Goal: Transaction & Acquisition: Purchase product/service

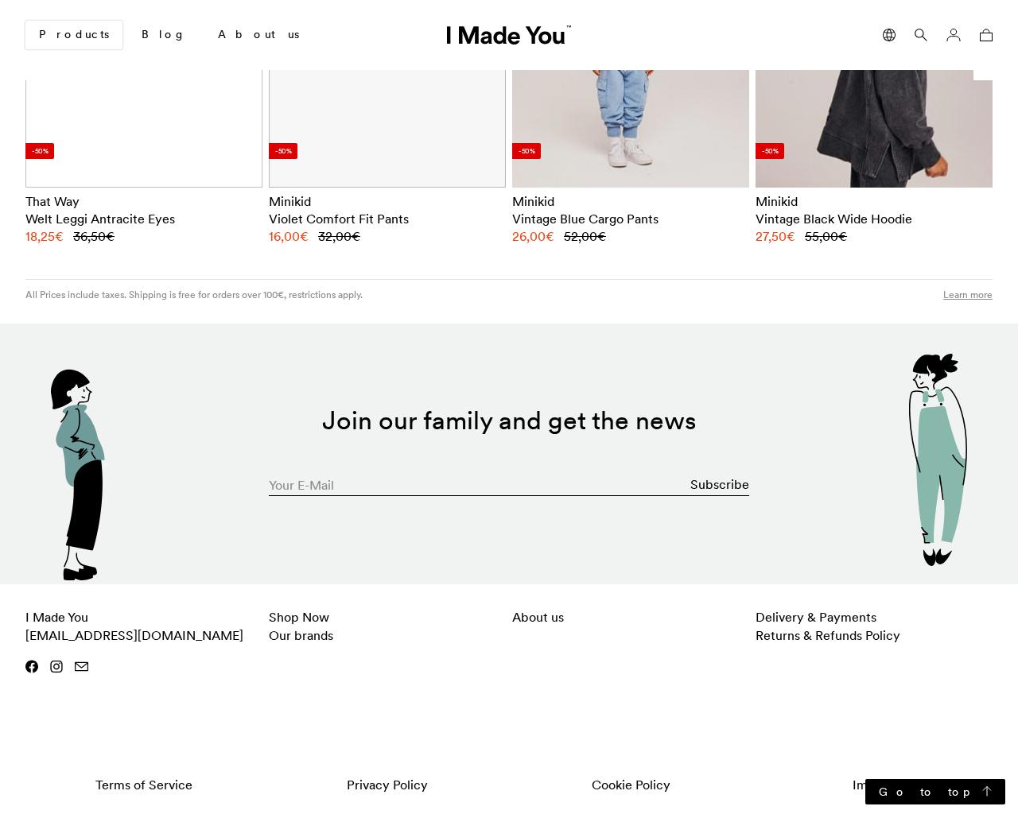
scroll to position [0, 973]
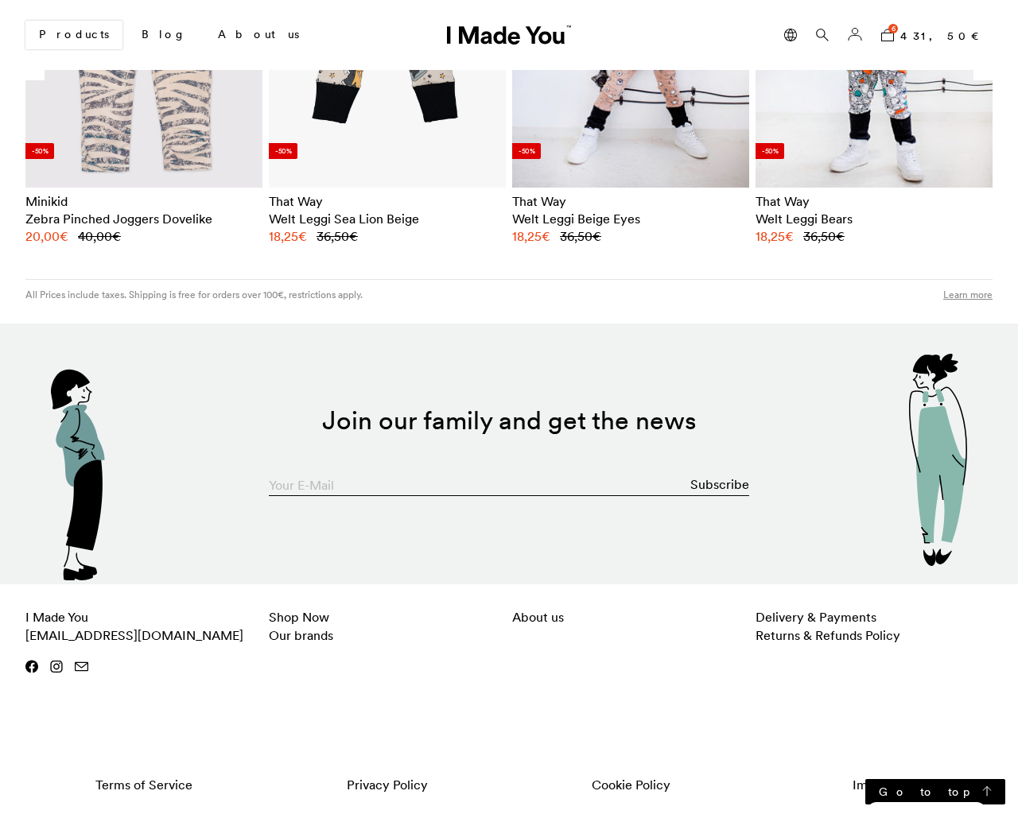
type input "[EMAIL_ADDRESS][DOMAIN_NAME]"
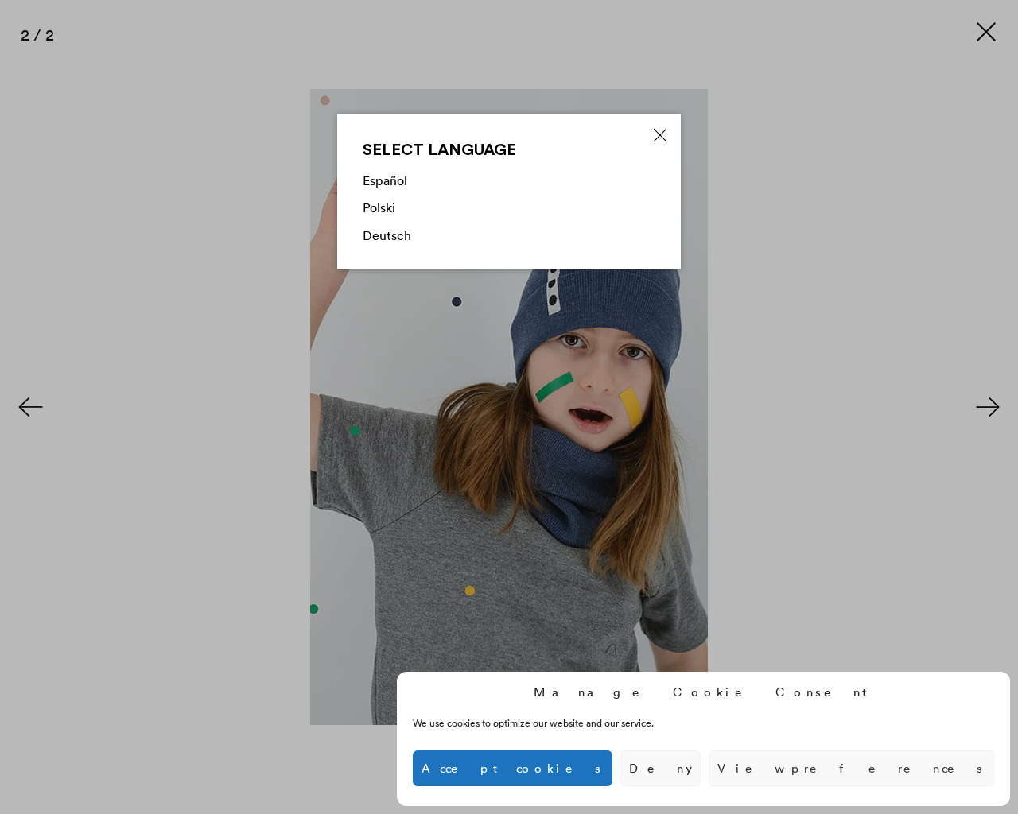
scroll to position [948, 0]
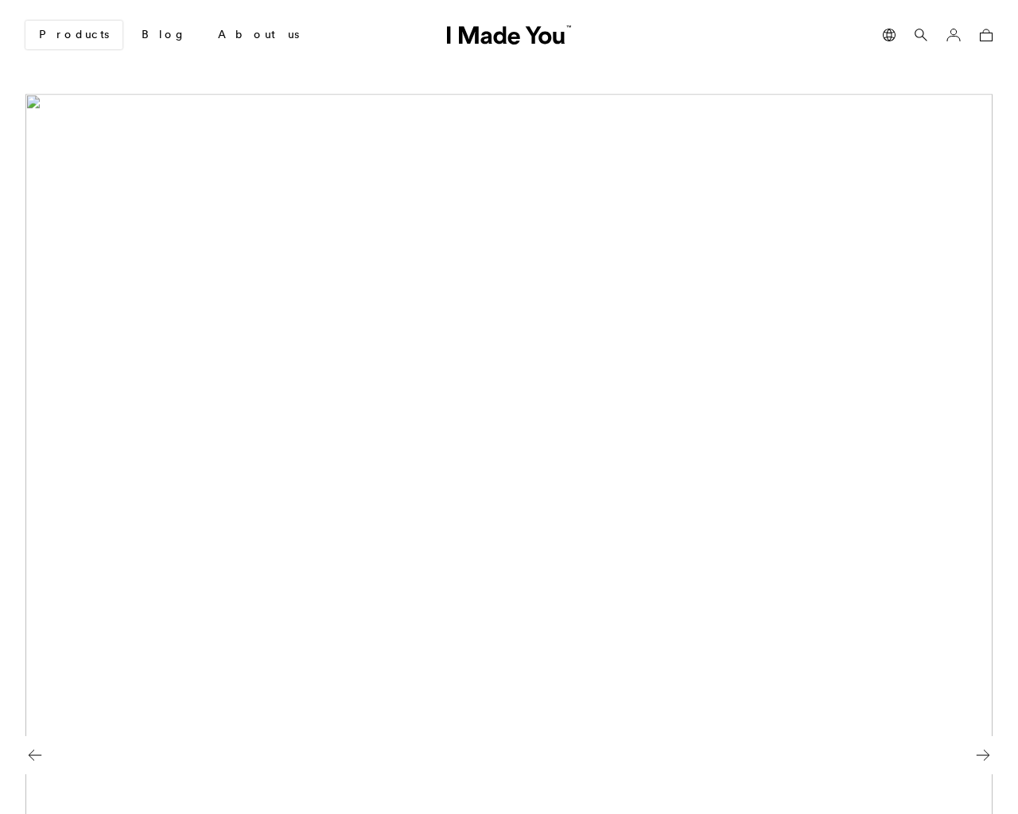
scroll to position [0, 973]
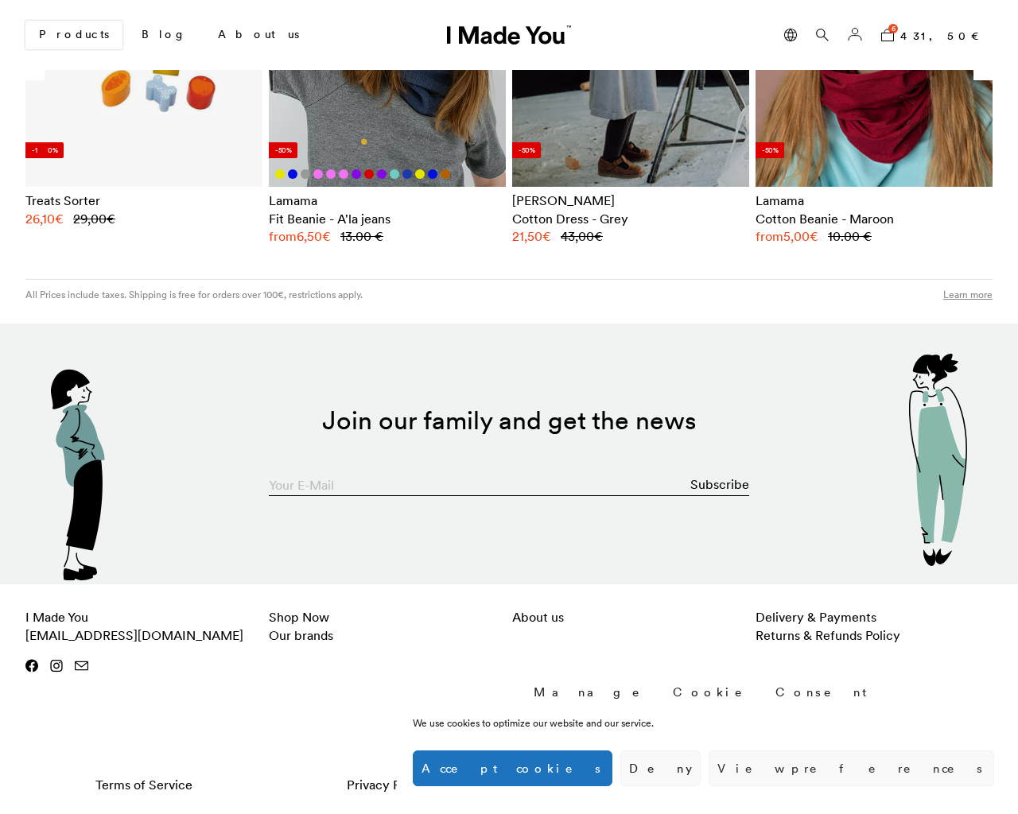
type input "[EMAIL_ADDRESS][DOMAIN_NAME]"
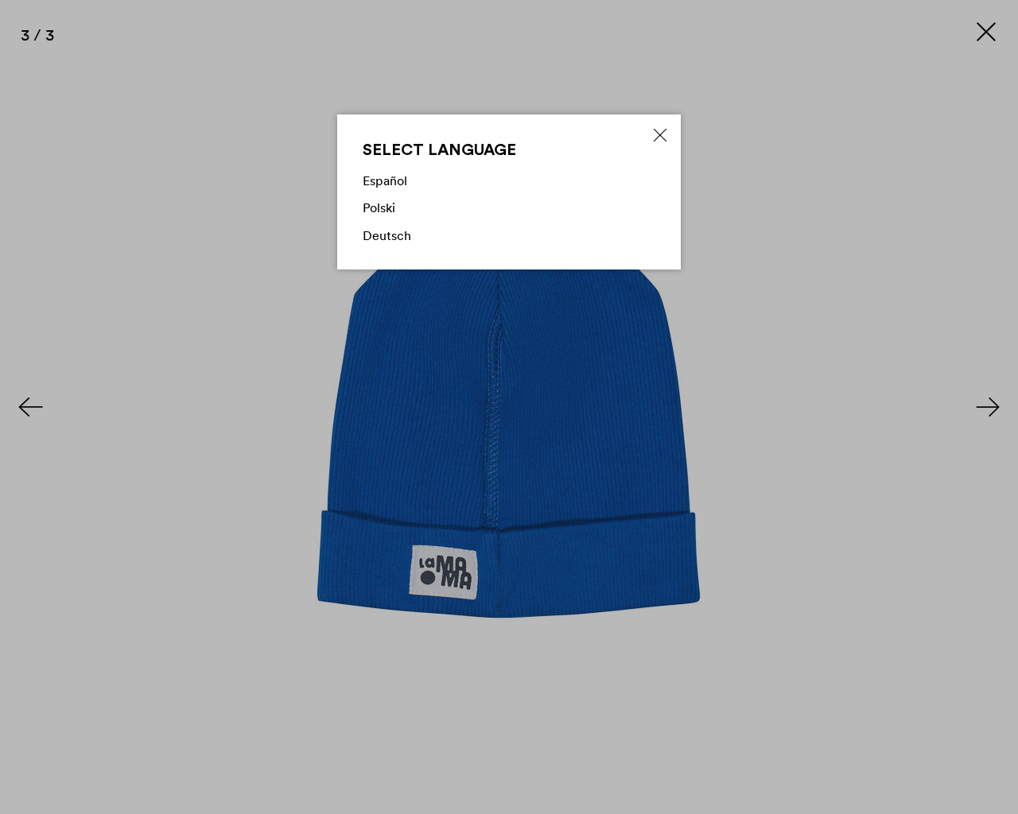
scroll to position [1817, 0]
